Goal: Task Accomplishment & Management: Manage account settings

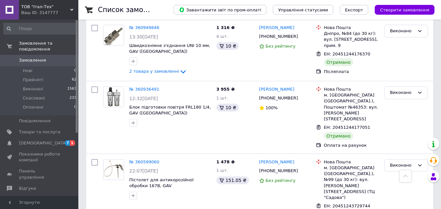
scroll to position [1106, 0]
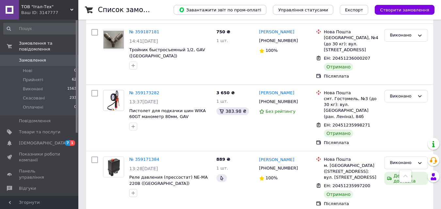
scroll to position [1105, 0]
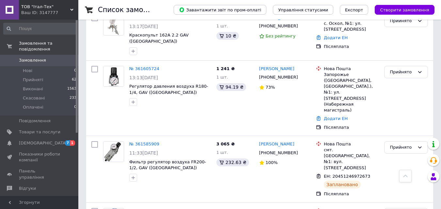
scroll to position [98, 0]
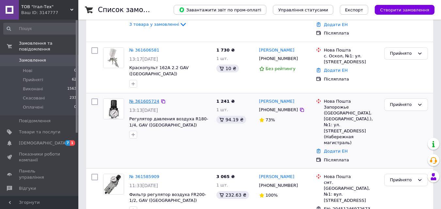
click at [138, 99] on link "№ 361605724" at bounding box center [144, 101] width 30 height 5
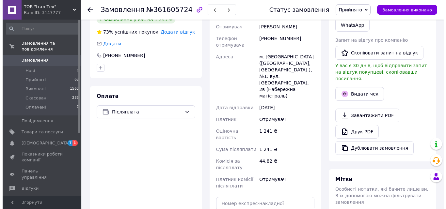
scroll to position [65, 0]
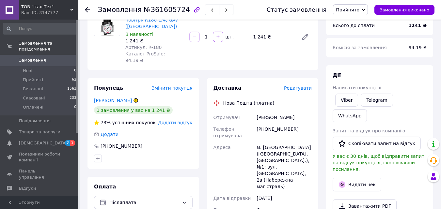
click at [292, 86] on span "Редагувати" at bounding box center [298, 88] width 28 height 5
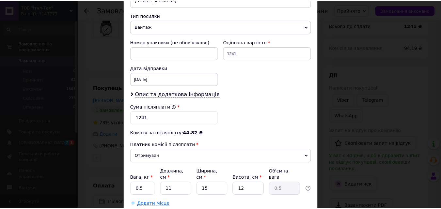
scroll to position [289, 0]
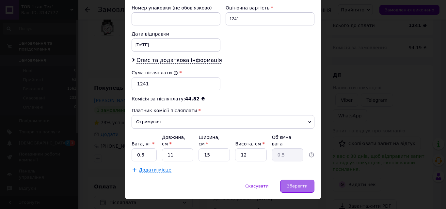
click at [294, 184] on span "Зберегти" at bounding box center [297, 186] width 21 height 5
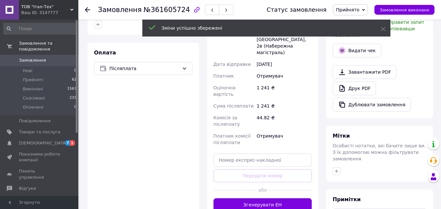
scroll to position [261, 0]
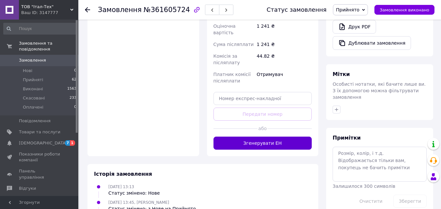
click at [284, 137] on button "Згенерувати ЕН" at bounding box center [263, 143] width 99 height 13
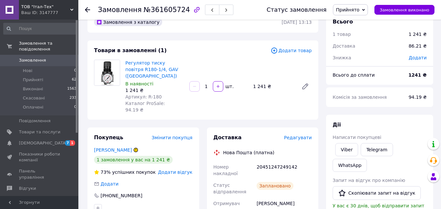
scroll to position [0, 0]
